Goal: Task Accomplishment & Management: Use online tool/utility

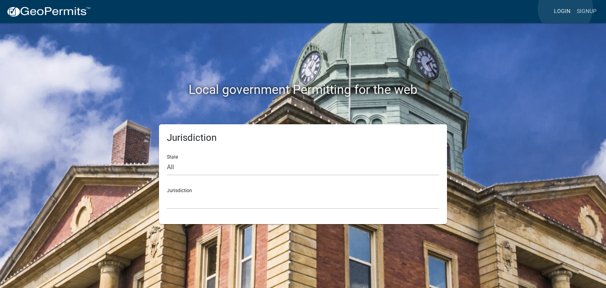
click at [565, 8] on link "Login" at bounding box center [561, 11] width 23 height 15
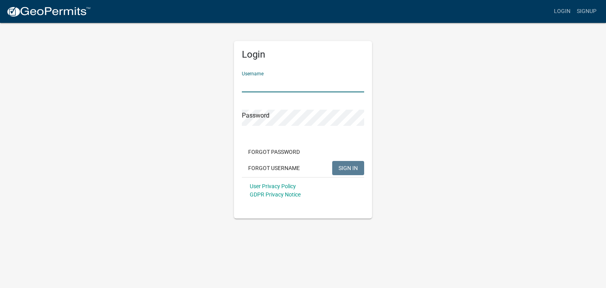
click at [279, 86] on input "Username" at bounding box center [303, 84] width 122 height 16
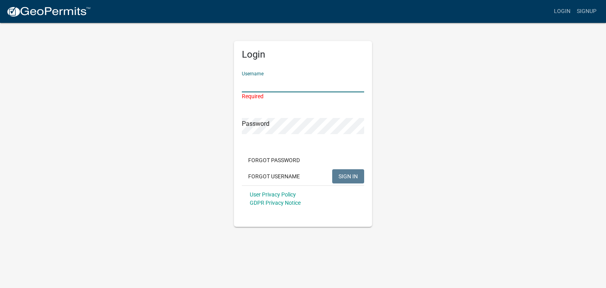
paste input "flinnm"
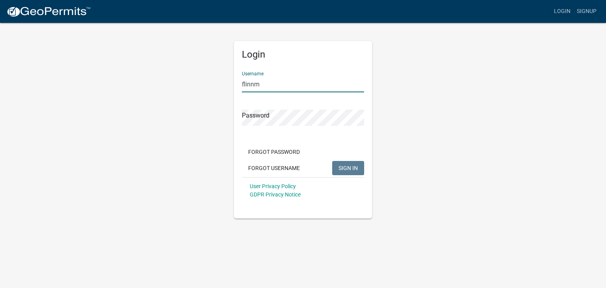
type input "flinnm"
click at [353, 165] on span "SIGN IN" at bounding box center [347, 167] width 19 height 6
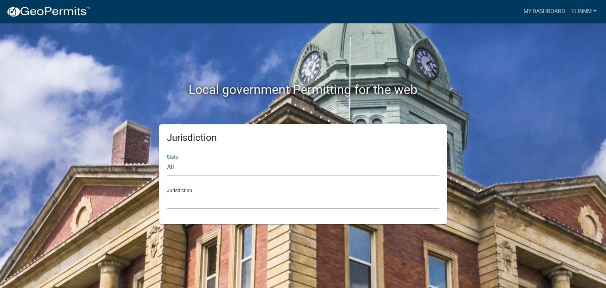
click at [169, 168] on select "All [US_STATE] [US_STATE] [US_STATE] [US_STATE] [US_STATE] [US_STATE] [US_STATE…" at bounding box center [303, 167] width 272 height 16
select select "[US_STATE]"
click at [167, 159] on select "All [US_STATE] [US_STATE] [US_STATE] [US_STATE] [US_STATE] [US_STATE] [US_STATE…" at bounding box center [303, 167] width 272 height 16
click at [179, 199] on select "City of [GEOGRAPHIC_DATA], [US_STATE] City of [GEOGRAPHIC_DATA], [US_STATE] Cit…" at bounding box center [303, 201] width 272 height 16
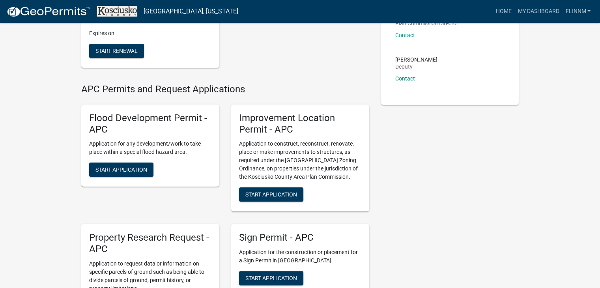
scroll to position [107, 0]
